Goal: Task Accomplishment & Management: Use online tool/utility

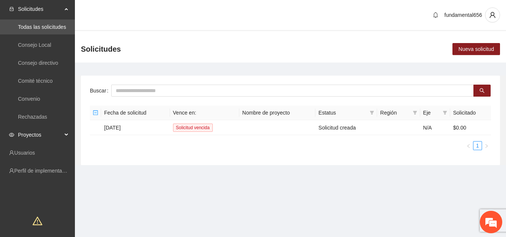
click at [48, 135] on span "Proyectos" at bounding box center [40, 134] width 44 height 15
click at [35, 155] on link "Activos" at bounding box center [26, 153] width 17 height 6
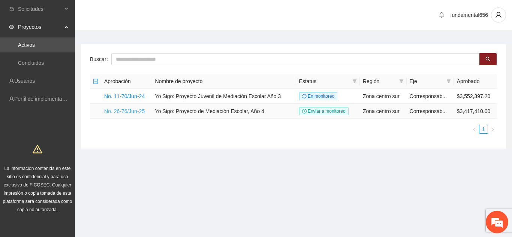
click at [128, 109] on link "No. 26-76/Jun-25" at bounding box center [124, 111] width 40 height 6
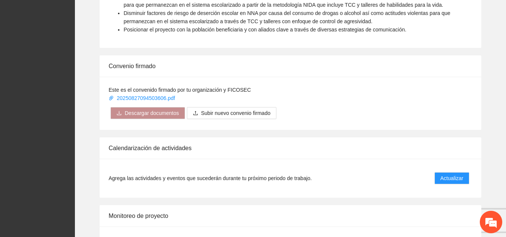
scroll to position [607, 0]
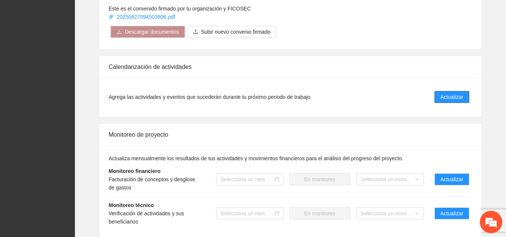
click at [451, 93] on span "Actualizar" at bounding box center [451, 97] width 23 height 8
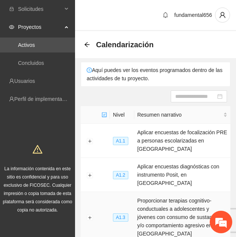
scroll to position [100, 0]
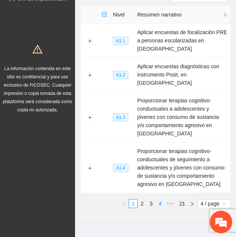
click at [162, 199] on link "4" at bounding box center [160, 203] width 8 height 8
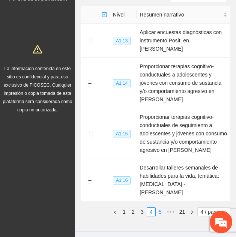
click at [158, 207] on link "5" at bounding box center [160, 211] width 8 height 8
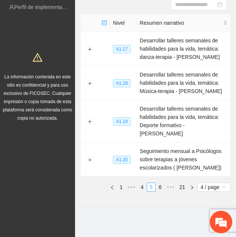
scroll to position [84, 0]
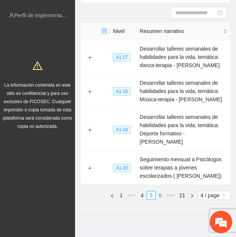
click at [158, 191] on link "6" at bounding box center [160, 195] width 8 height 8
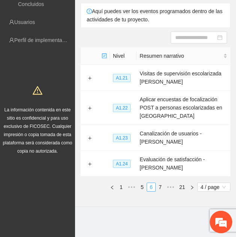
scroll to position [59, 0]
click at [159, 188] on link "7" at bounding box center [160, 187] width 8 height 8
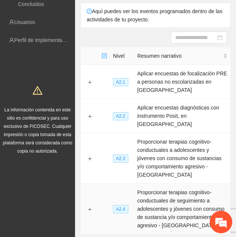
scroll to position [100, 0]
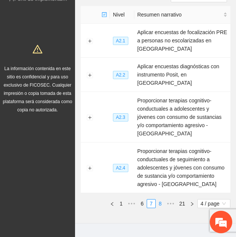
click at [160, 199] on link "8" at bounding box center [160, 203] width 8 height 8
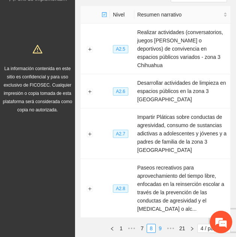
click at [160, 224] on link "9" at bounding box center [160, 228] width 8 height 8
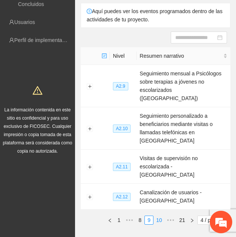
click at [159, 216] on link "10" at bounding box center [159, 220] width 10 height 8
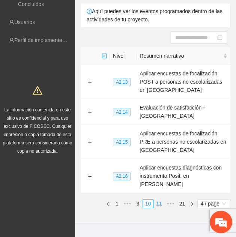
click at [158, 199] on link "11" at bounding box center [159, 203] width 10 height 8
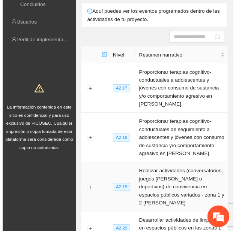
scroll to position [125, 0]
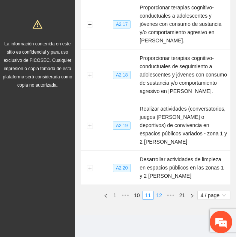
click at [157, 191] on link "12" at bounding box center [159, 195] width 10 height 8
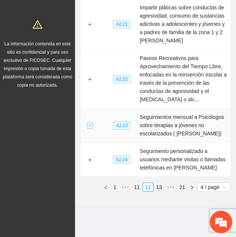
click at [89, 126] on button "Expand row" at bounding box center [90, 125] width 6 height 6
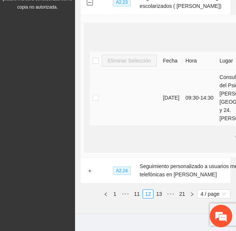
scroll to position [203, 36]
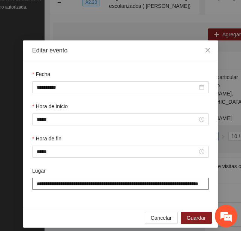
scroll to position [0, 38]
drag, startPoint x: 33, startPoint y: 184, endPoint x: 212, endPoint y: 189, distance: 178.7
click at [212, 189] on div "**********" at bounding box center [120, 134] width 195 height 147
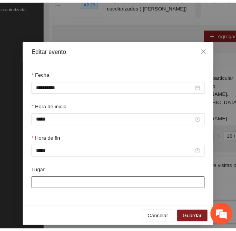
scroll to position [0, 0]
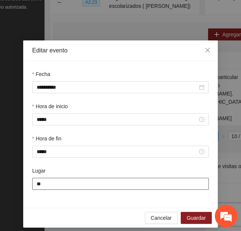
type input "**********"
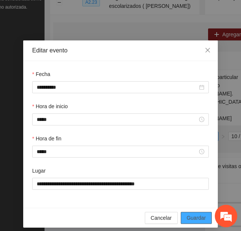
click at [203, 218] on button "Guardar" at bounding box center [196, 218] width 31 height 12
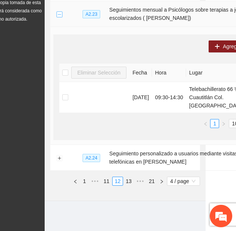
click at [58, 11] on button "Collapse row" at bounding box center [59, 14] width 6 height 6
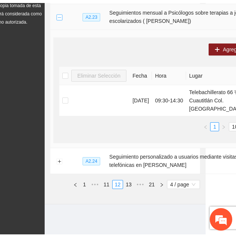
scroll to position [125, 0]
